Goal: Use online tool/utility: Utilize a website feature to perform a specific function

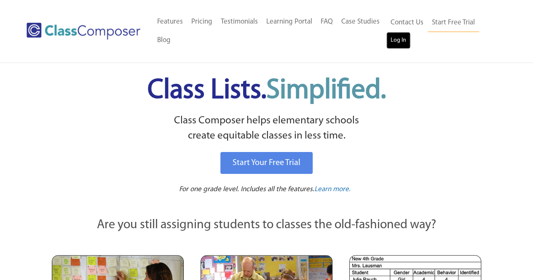
click at [406, 40] on link "Log In" at bounding box center [399, 40] width 24 height 17
click at [397, 38] on link "Log In" at bounding box center [399, 40] width 24 height 17
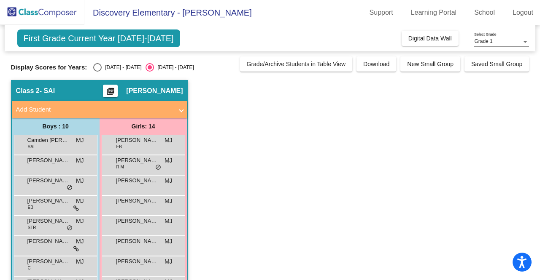
click at [99, 68] on div "Select an option" at bounding box center [97, 67] width 8 height 8
click at [97, 72] on input "2024 - 2025" at bounding box center [97, 72] width 0 height 0
radio input "true"
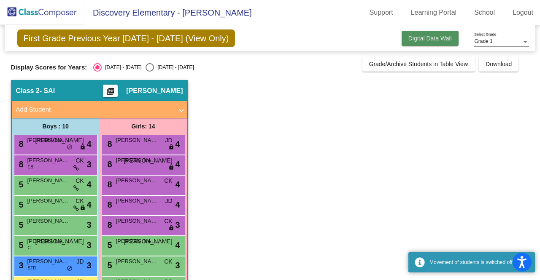
click at [435, 41] on button "Digital Data Wall" at bounding box center [429, 38] width 57 height 15
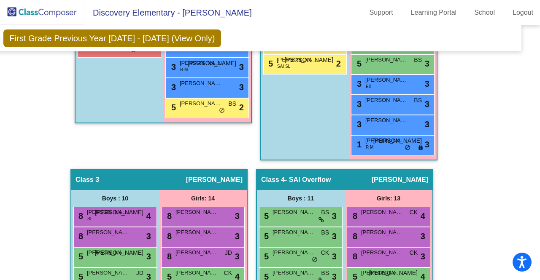
scroll to position [436, 14]
